Goal: Find specific page/section: Find specific page/section

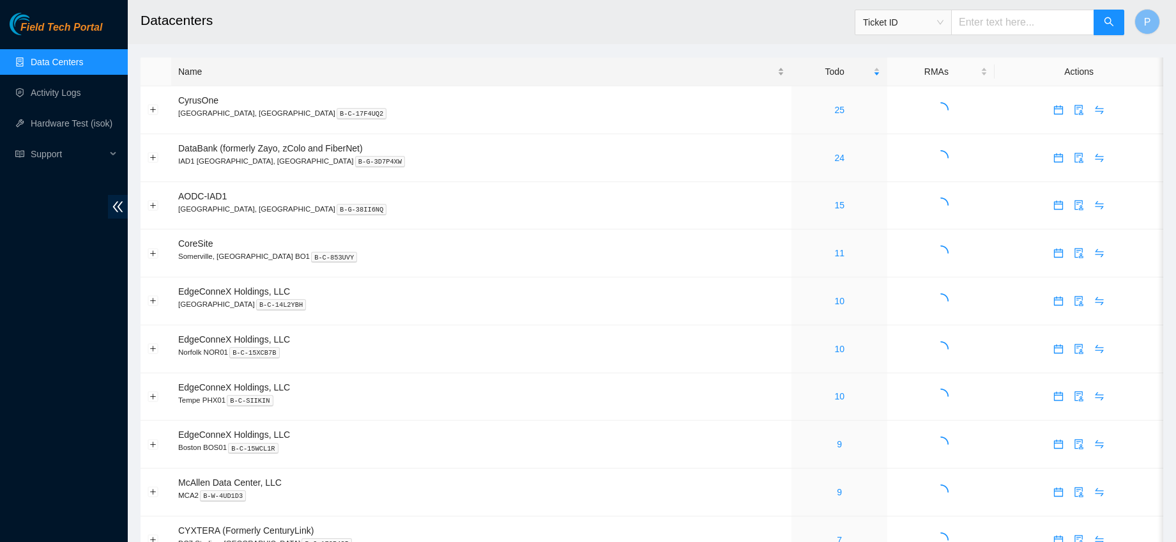
click at [252, 76] on div "Name" at bounding box center [481, 72] width 606 height 14
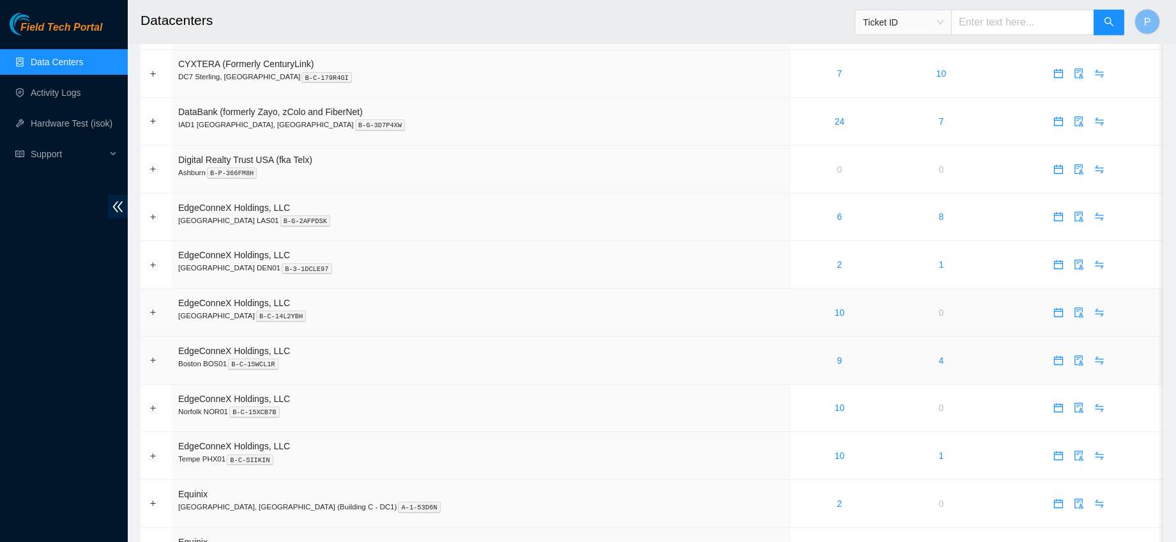
scroll to position [373, 0]
click at [837, 354] on link "9" at bounding box center [839, 358] width 5 height 10
